Goal: Transaction & Acquisition: Download file/media

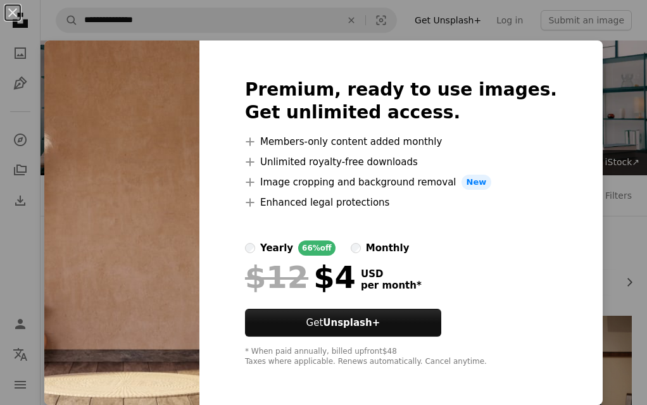
scroll to position [506, 0]
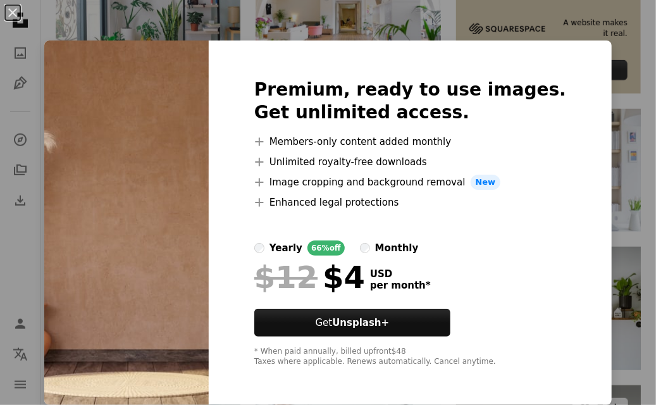
click at [585, 26] on div "An X shape Premium, ready to use images. Get unlimited access. A plus sign Memb…" at bounding box center [328, 202] width 656 height 405
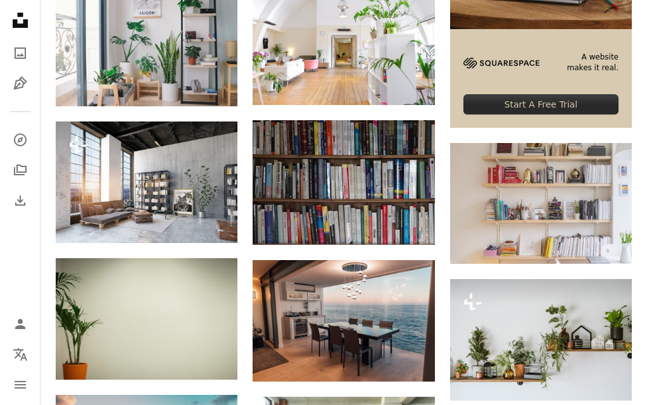
scroll to position [380, 0]
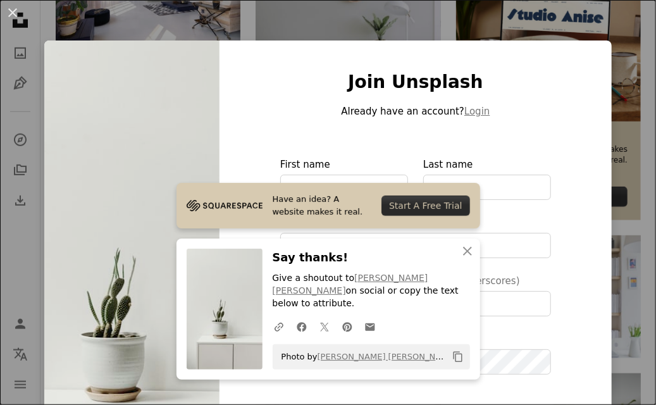
type input "**********"
click at [465, 259] on icon "An X shape" at bounding box center [467, 251] width 15 height 15
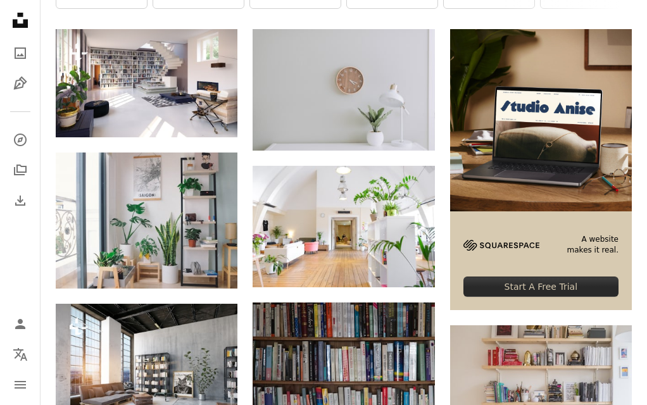
scroll to position [253, 0]
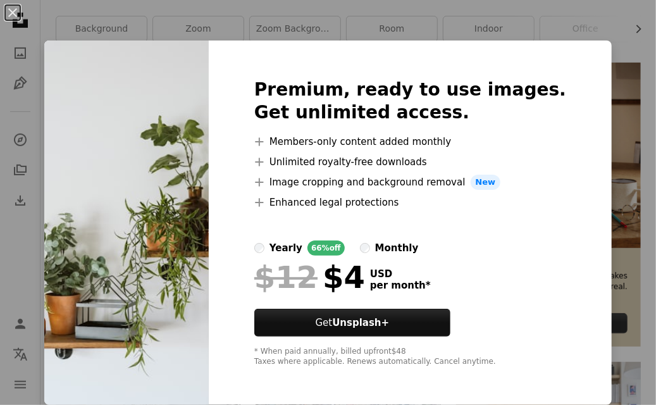
click at [617, 97] on div "An X shape Premium, ready to use images. Get unlimited access. A plus sign Memb…" at bounding box center [328, 202] width 656 height 405
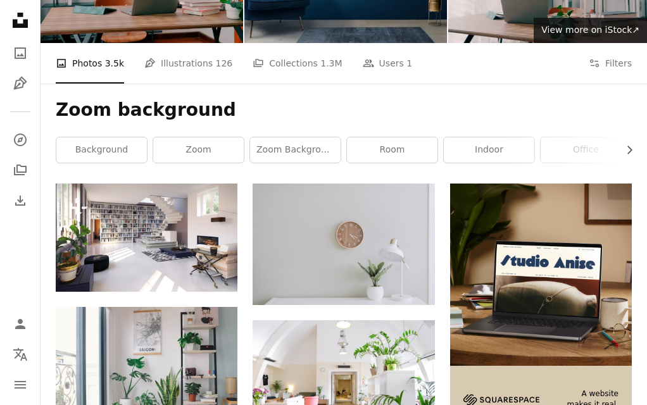
scroll to position [127, 0]
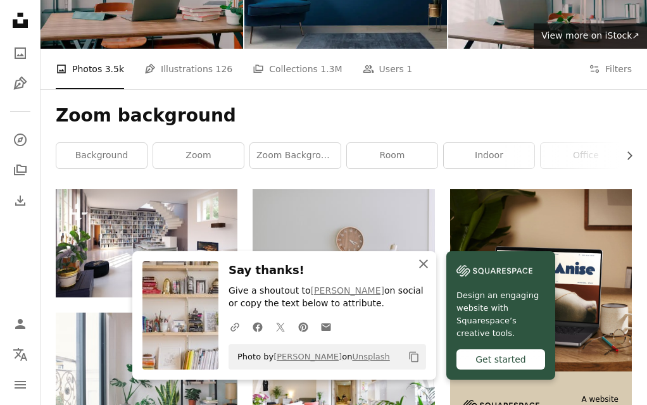
drag, startPoint x: 483, startPoint y: 263, endPoint x: 480, endPoint y: 253, distance: 10.4
click at [431, 263] on icon "An X shape" at bounding box center [423, 263] width 15 height 15
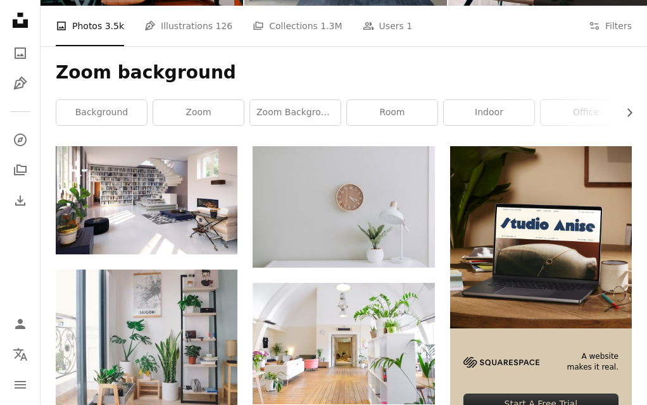
scroll to position [190, 0]
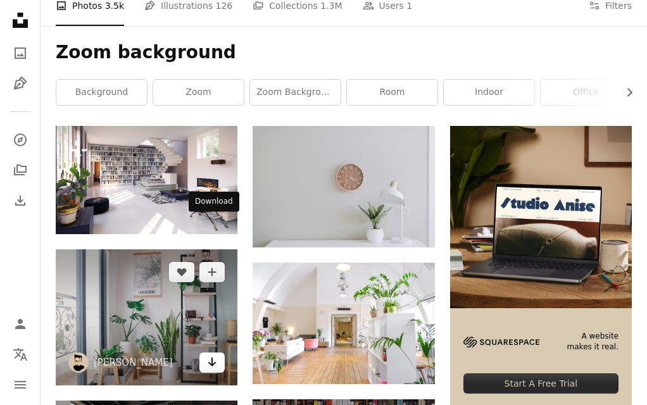
click at [212, 358] on icon "Download" at bounding box center [212, 362] width 8 height 9
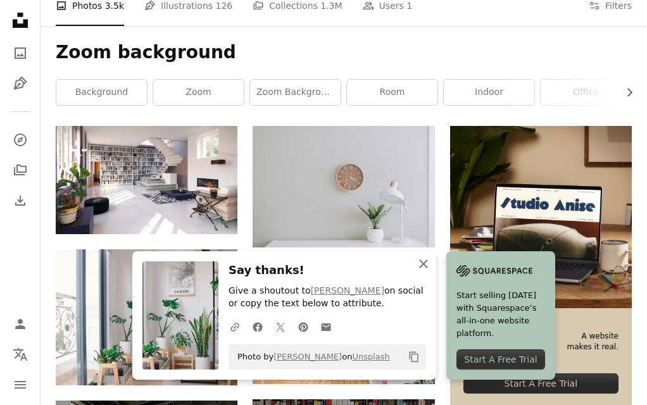
click at [431, 266] on icon "An X shape" at bounding box center [423, 263] width 15 height 15
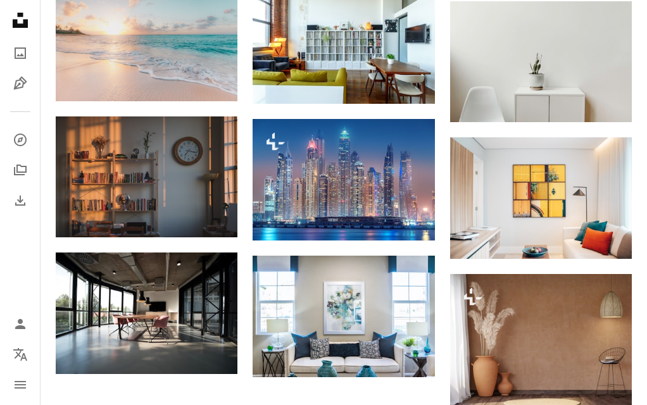
scroll to position [886, 0]
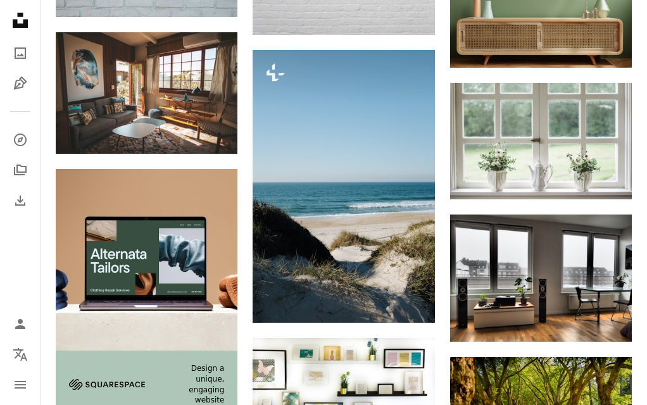
scroll to position [1519, 0]
